Goal: Transaction & Acquisition: Purchase product/service

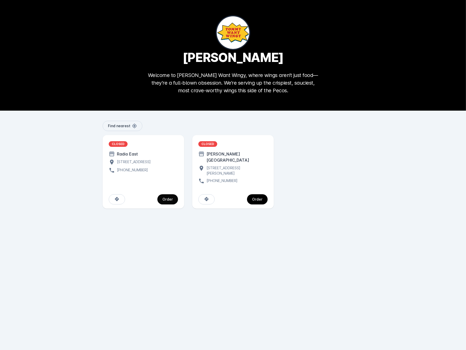
click at [170, 194] on button "Order" at bounding box center [167, 199] width 21 height 10
